Goal: Task Accomplishment & Management: Manage account settings

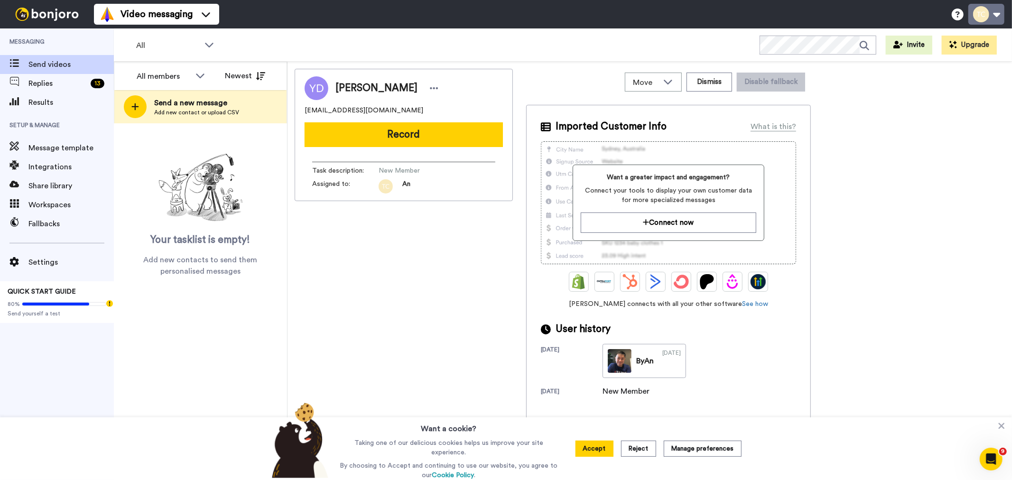
click at [975, 13] on button at bounding box center [987, 14] width 36 height 21
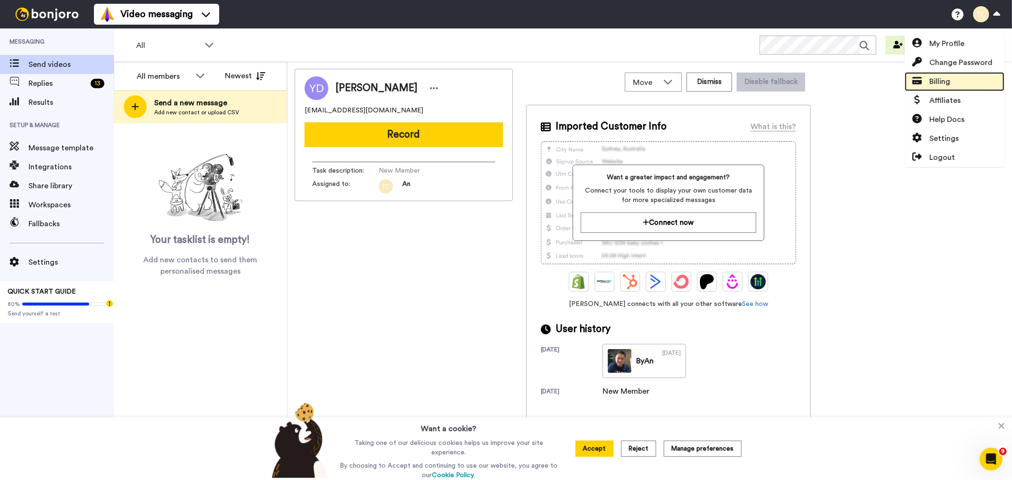
click at [952, 81] on link "Billing" at bounding box center [955, 81] width 100 height 19
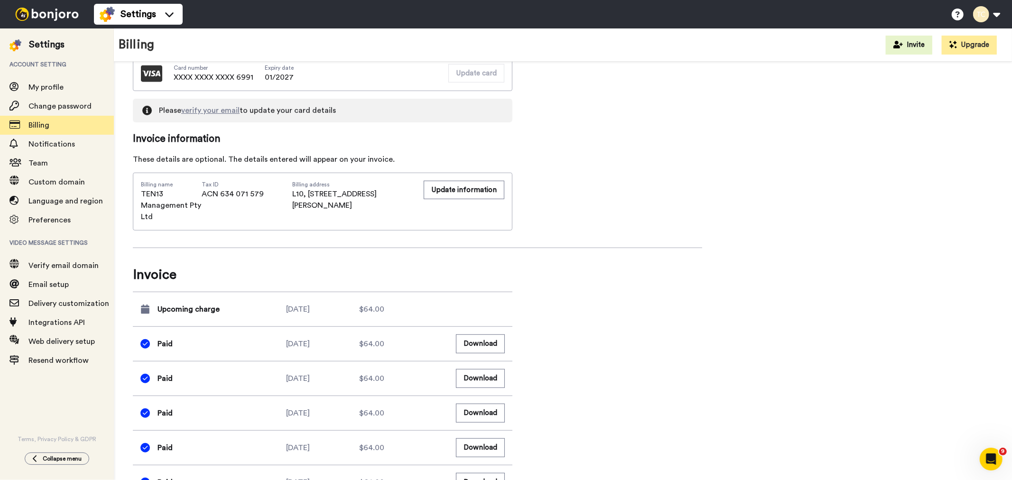
scroll to position [466, 0]
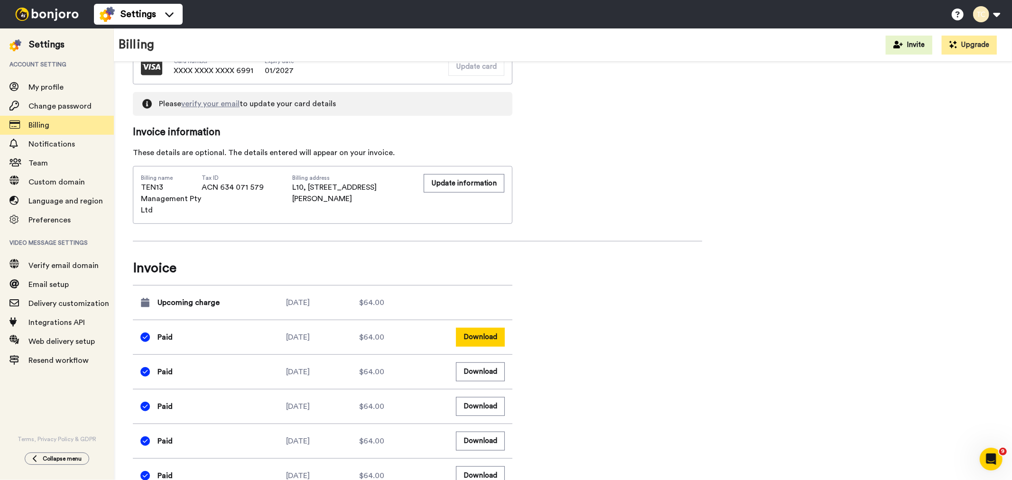
click at [490, 340] on button "Download" at bounding box center [480, 337] width 49 height 19
